Goal: Task Accomplishment & Management: Manage account settings

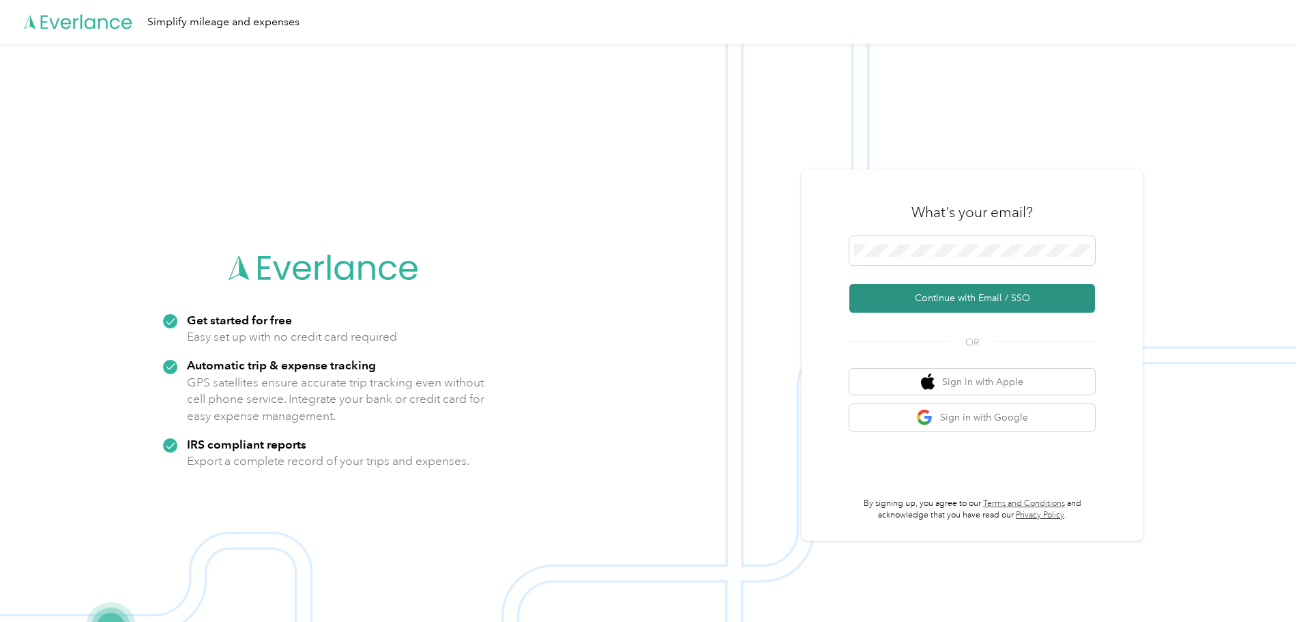
drag, startPoint x: 955, startPoint y: 300, endPoint x: 958, endPoint y: 293, distance: 8.2
click at [954, 301] on button "Continue with Email / SSO" at bounding box center [973, 298] width 246 height 29
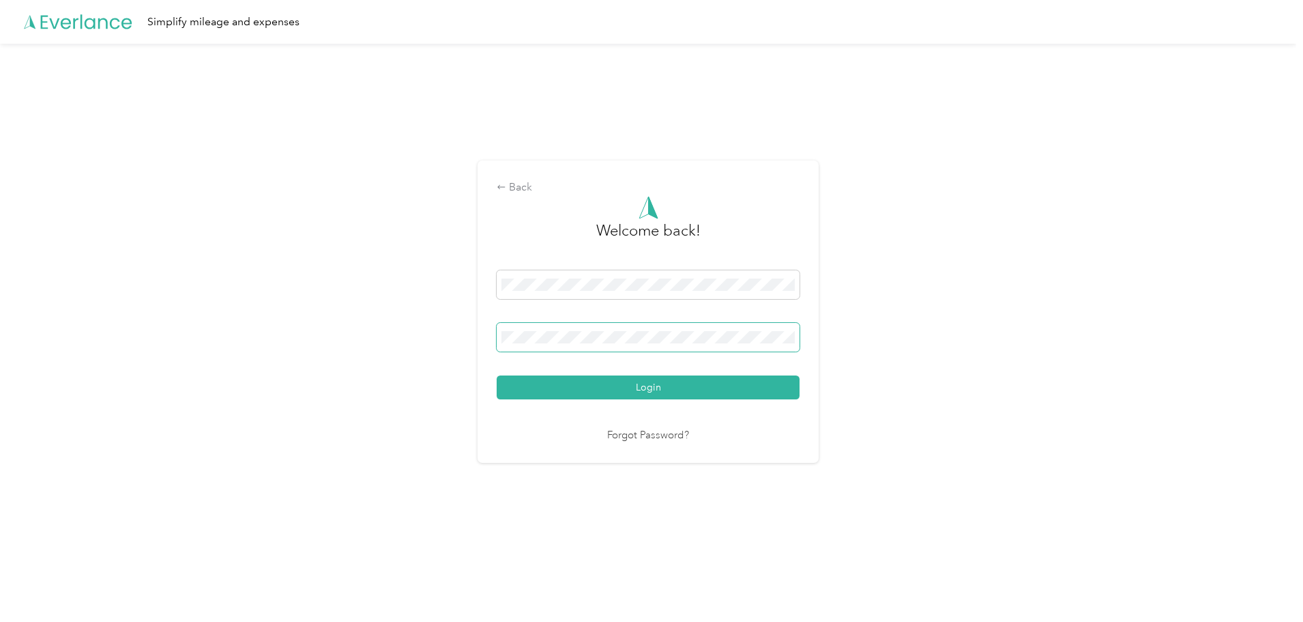
click at [497, 375] on button "Login" at bounding box center [648, 387] width 303 height 24
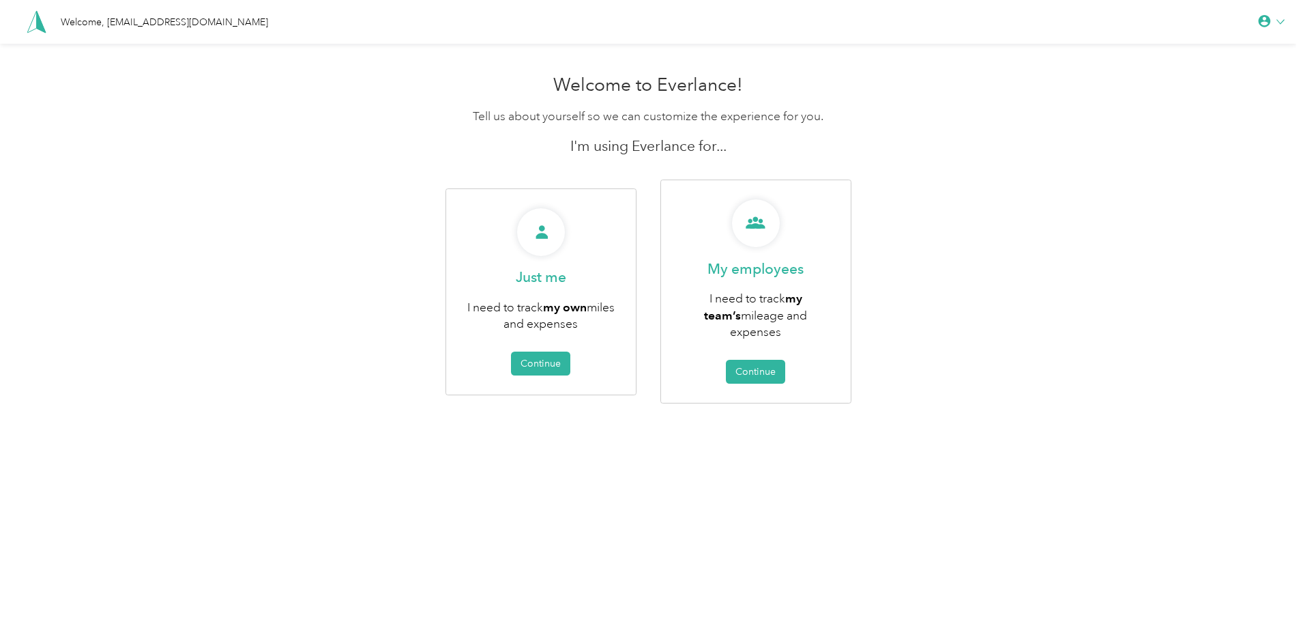
click at [41, 30] on polygon at bounding box center [40, 22] width 9 height 22
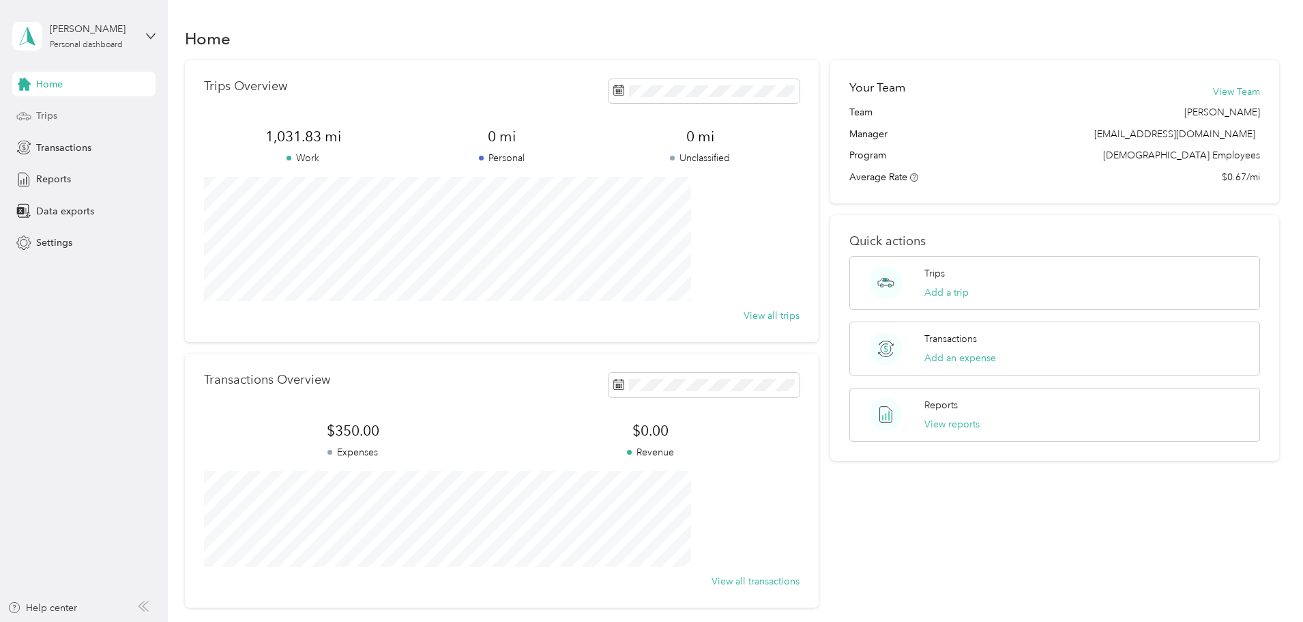
click at [87, 121] on div "Trips" at bounding box center [83, 116] width 143 height 25
